Goal: Task Accomplishment & Management: Manage account settings

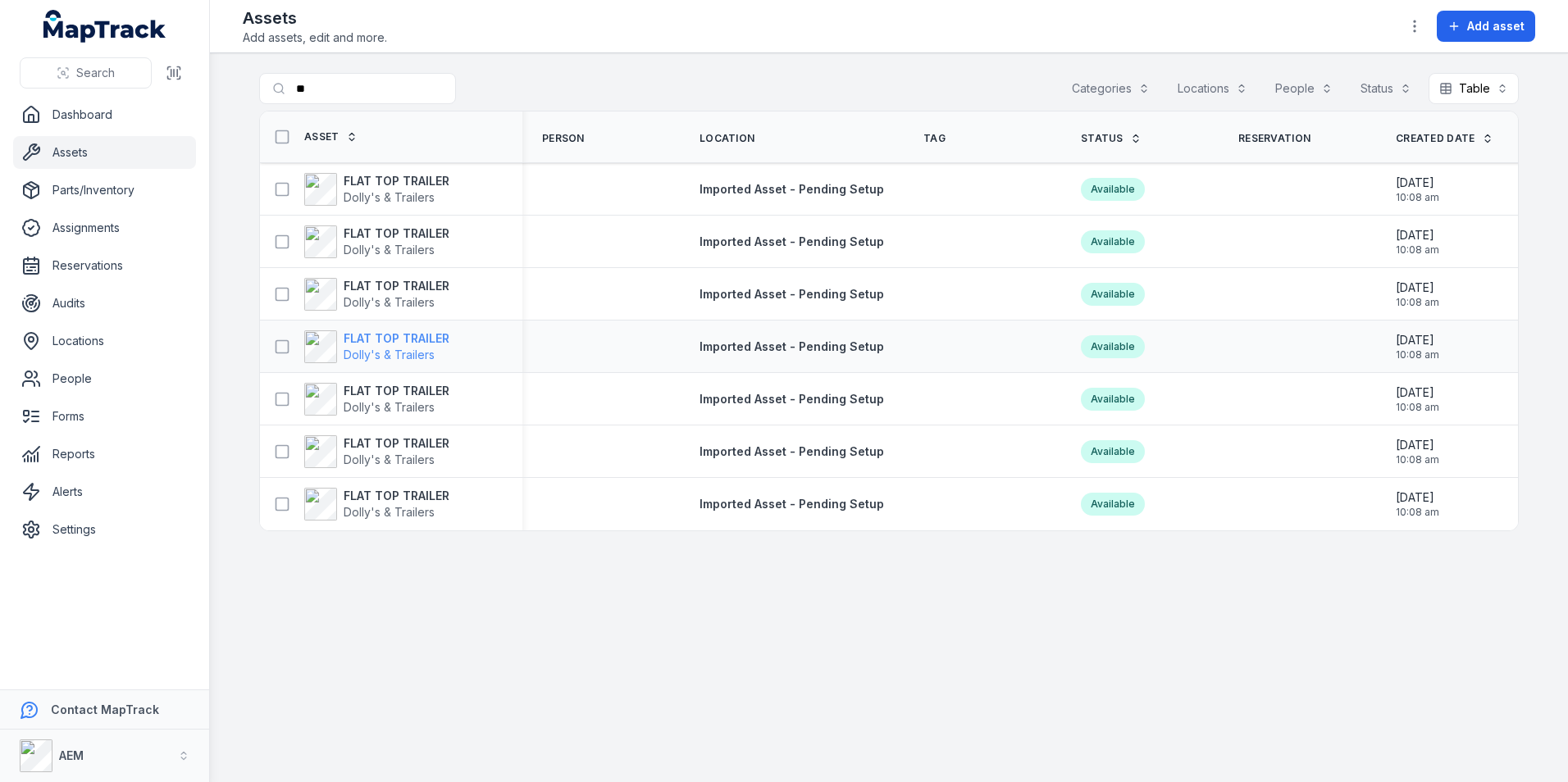
click at [396, 342] on strong "FLAT TOP TRAILER" at bounding box center [396, 339] width 106 height 16
click at [388, 384] on strong "FLAT TOP TRAILER" at bounding box center [396, 391] width 106 height 16
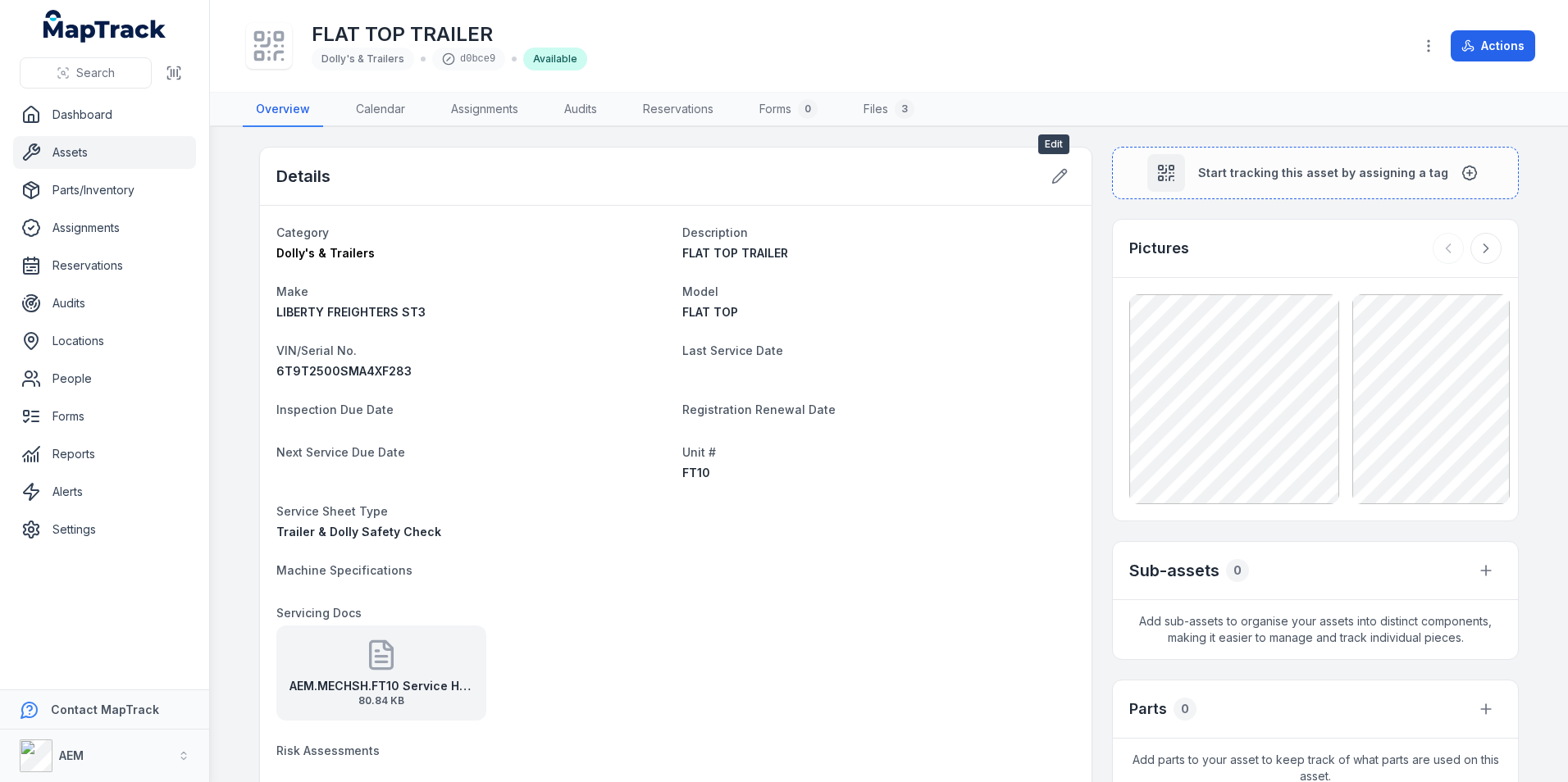
click at [1044, 170] on div at bounding box center [1059, 176] width 31 height 31
click at [1052, 170] on icon at bounding box center [1060, 176] width 16 height 16
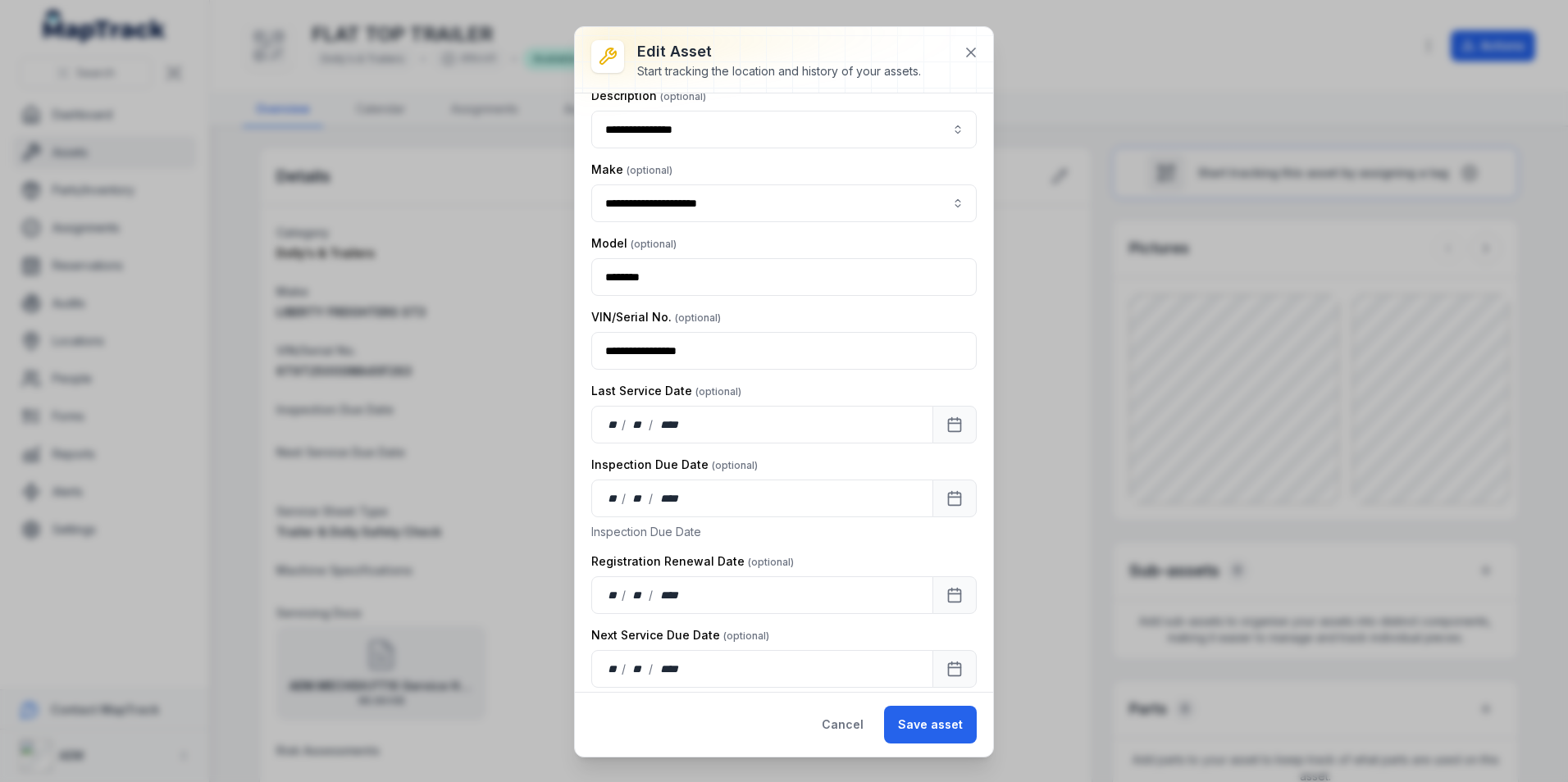
scroll to position [164, 0]
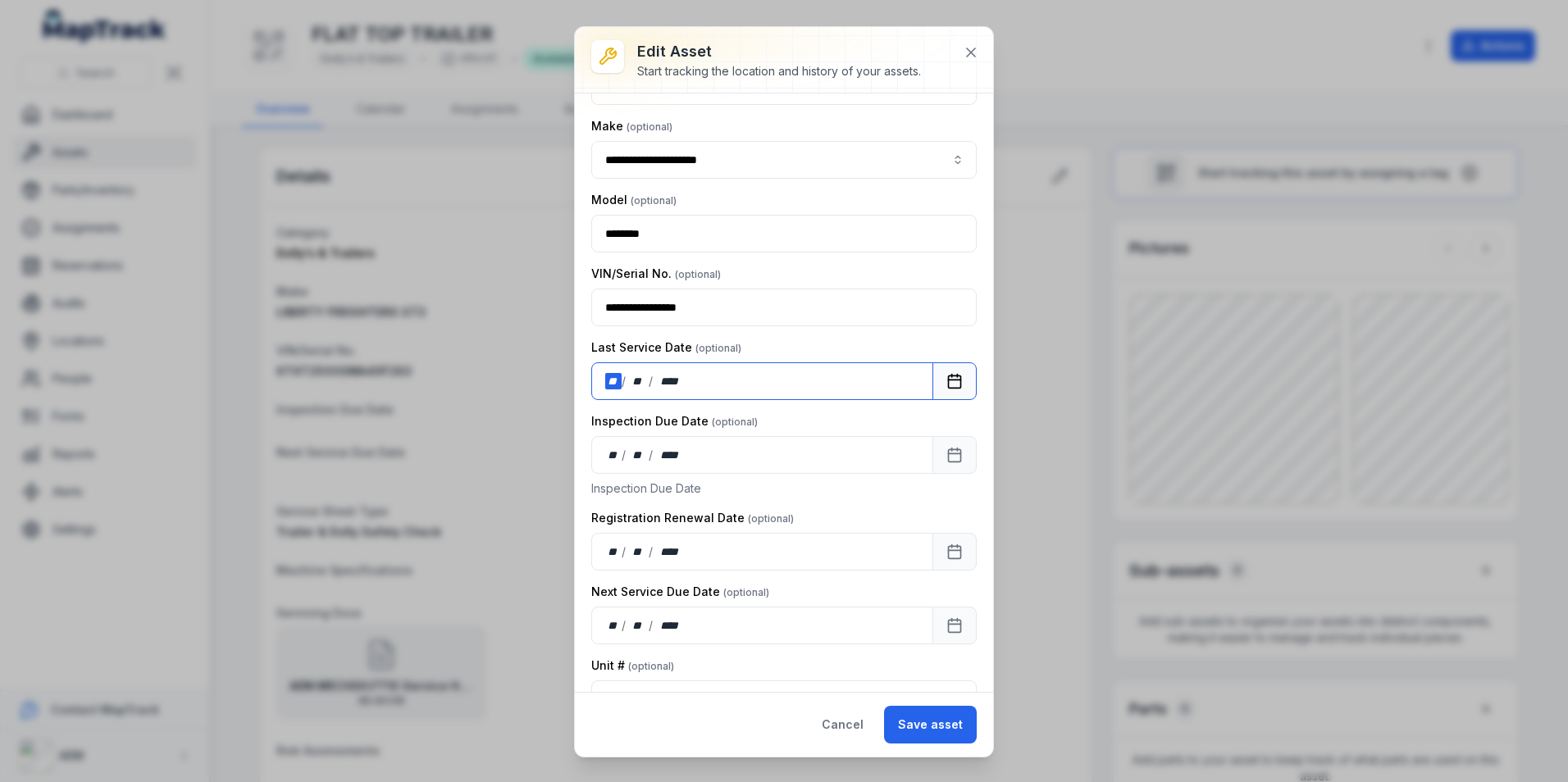
click at [615, 383] on div "**" at bounding box center [614, 381] width 16 height 16
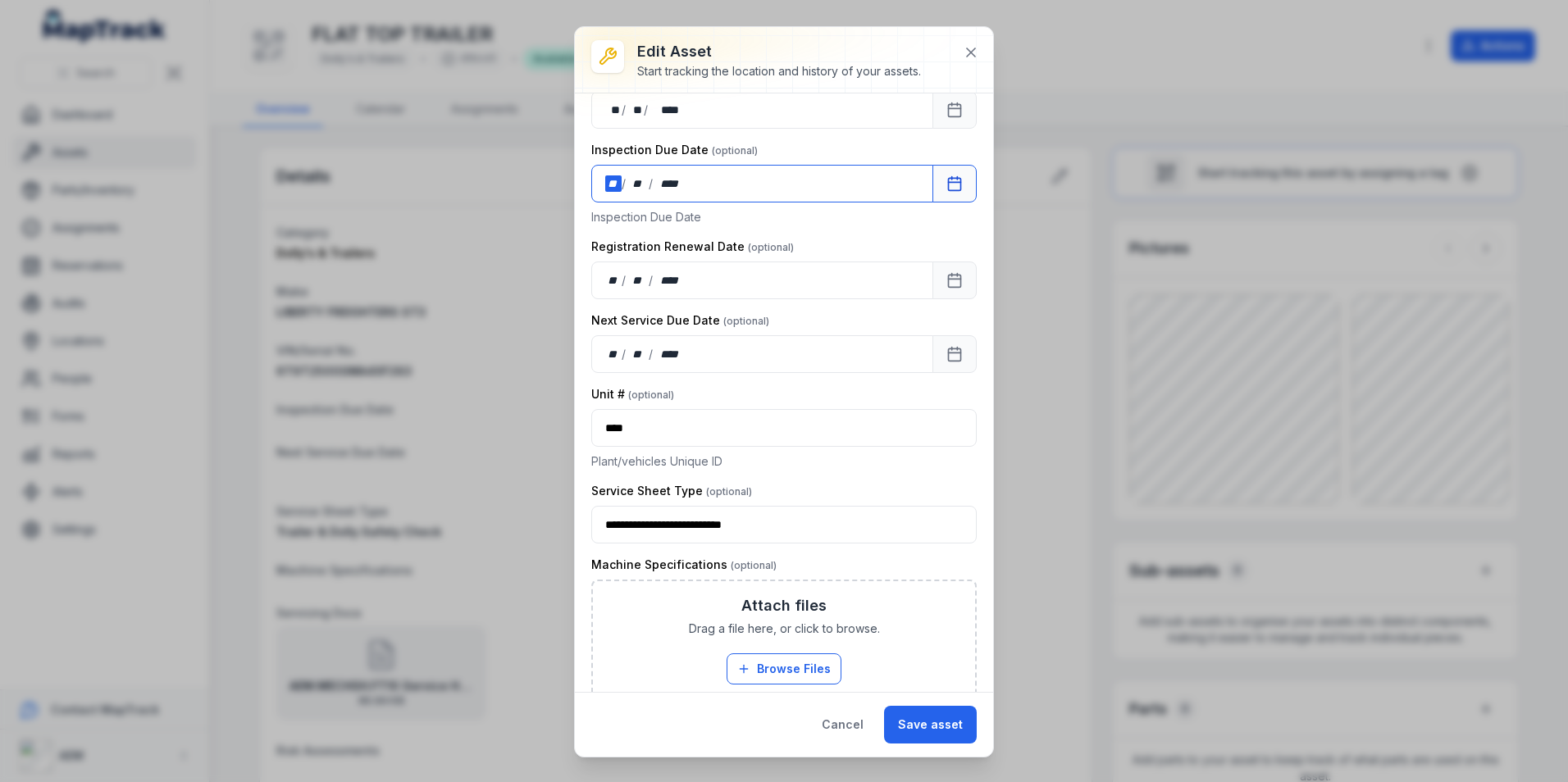
scroll to position [246, 0]
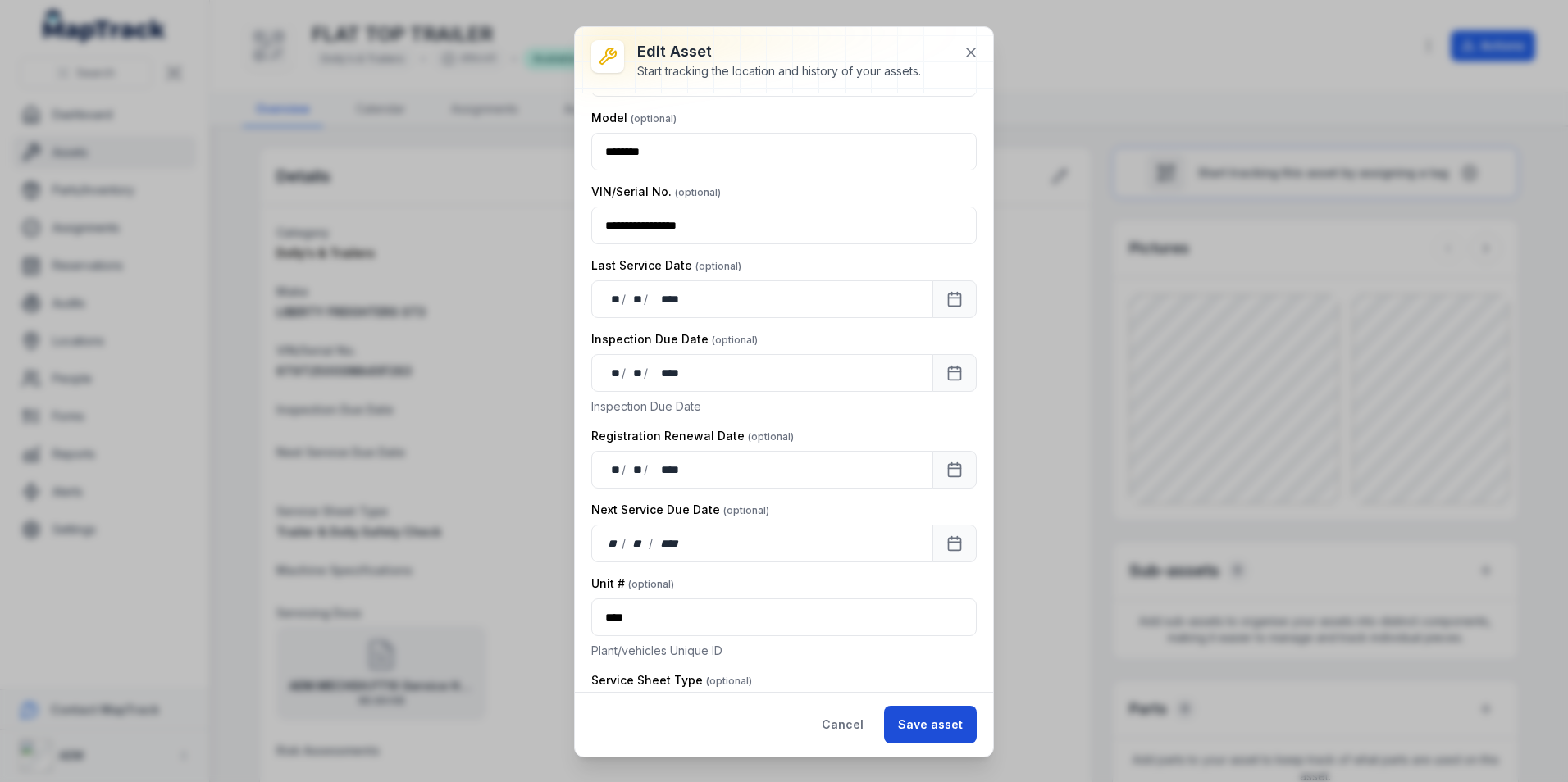
click at [912, 717] on button "Save asset" at bounding box center [930, 725] width 93 height 37
